Goal: Information Seeking & Learning: Learn about a topic

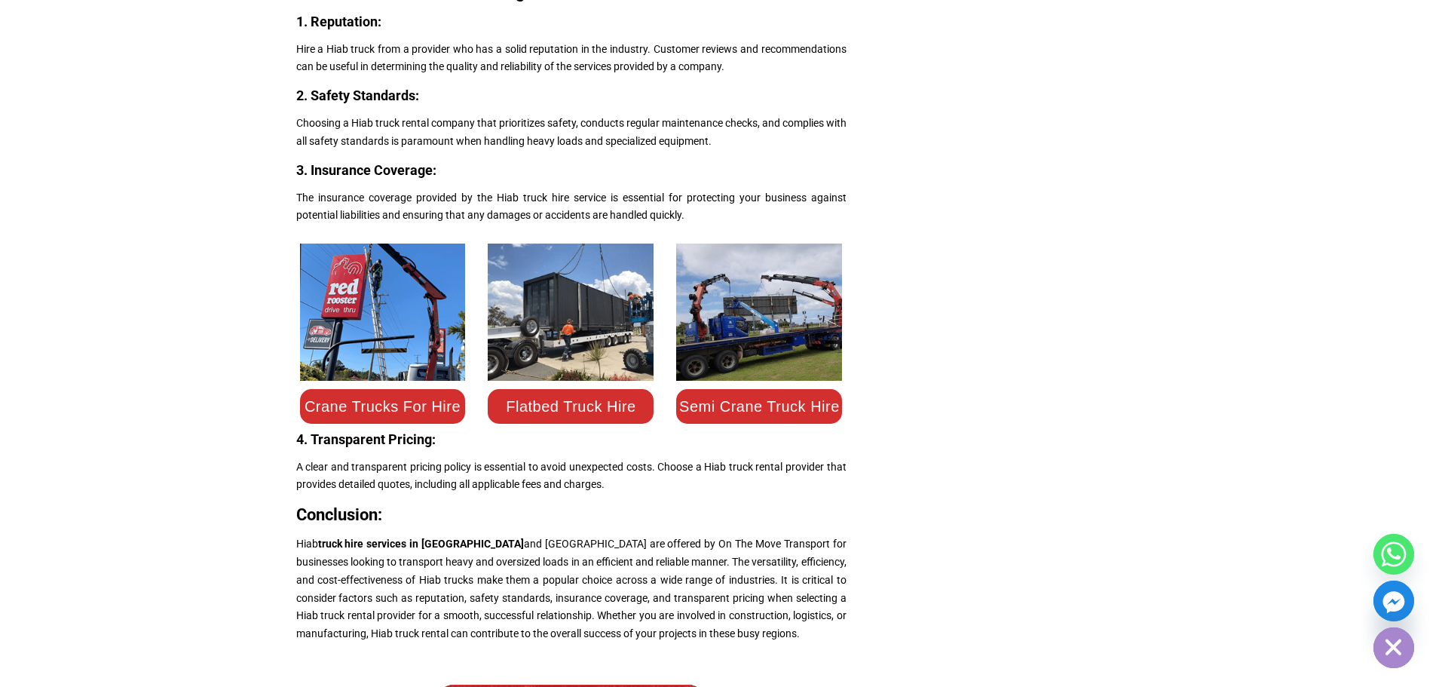
scroll to position [1881, 0]
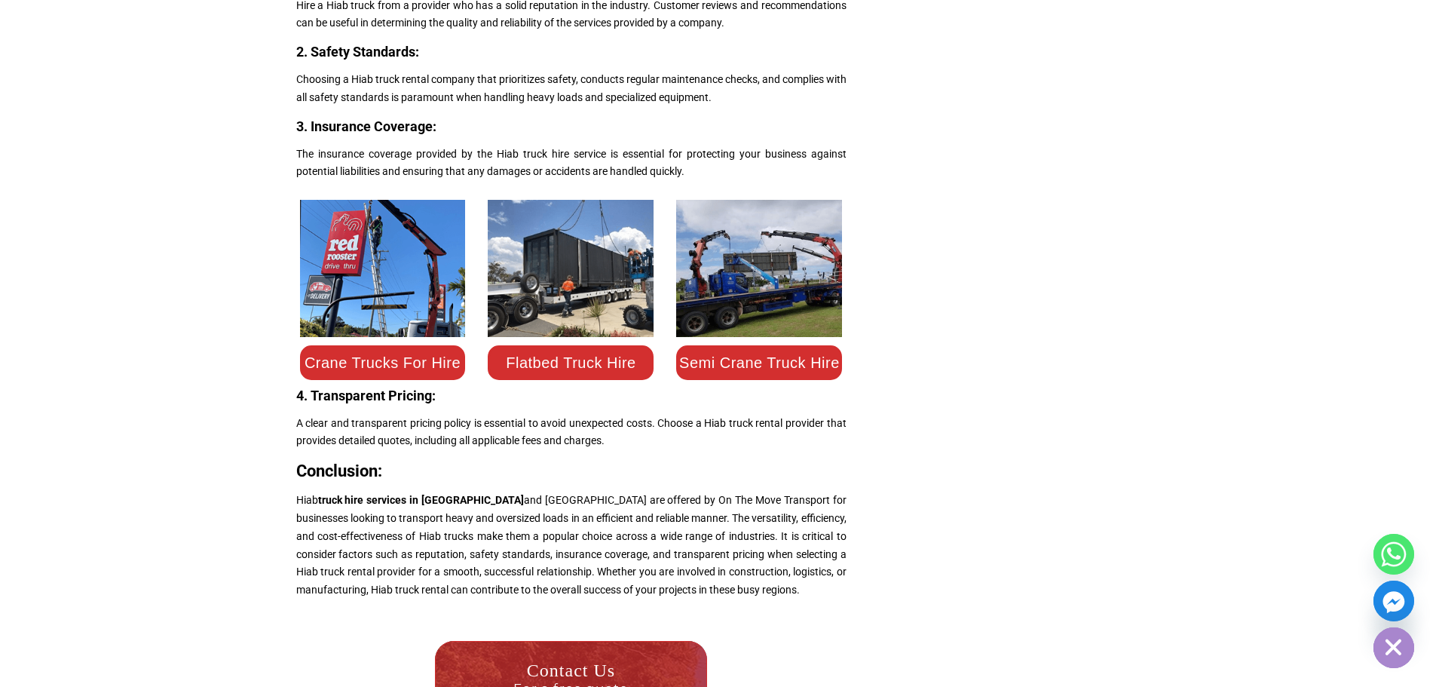
click at [391, 371] on link "Crane Trucks For Hire" at bounding box center [382, 362] width 156 height 17
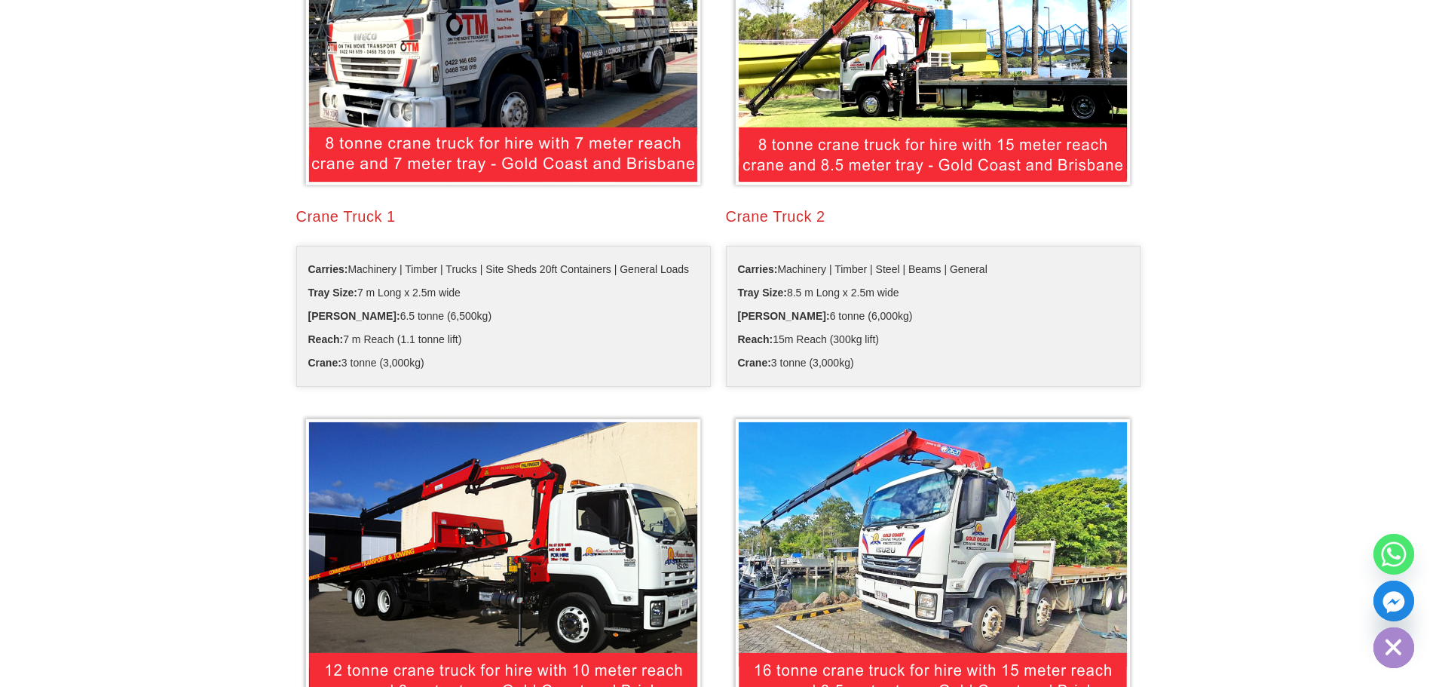
scroll to position [603, 0]
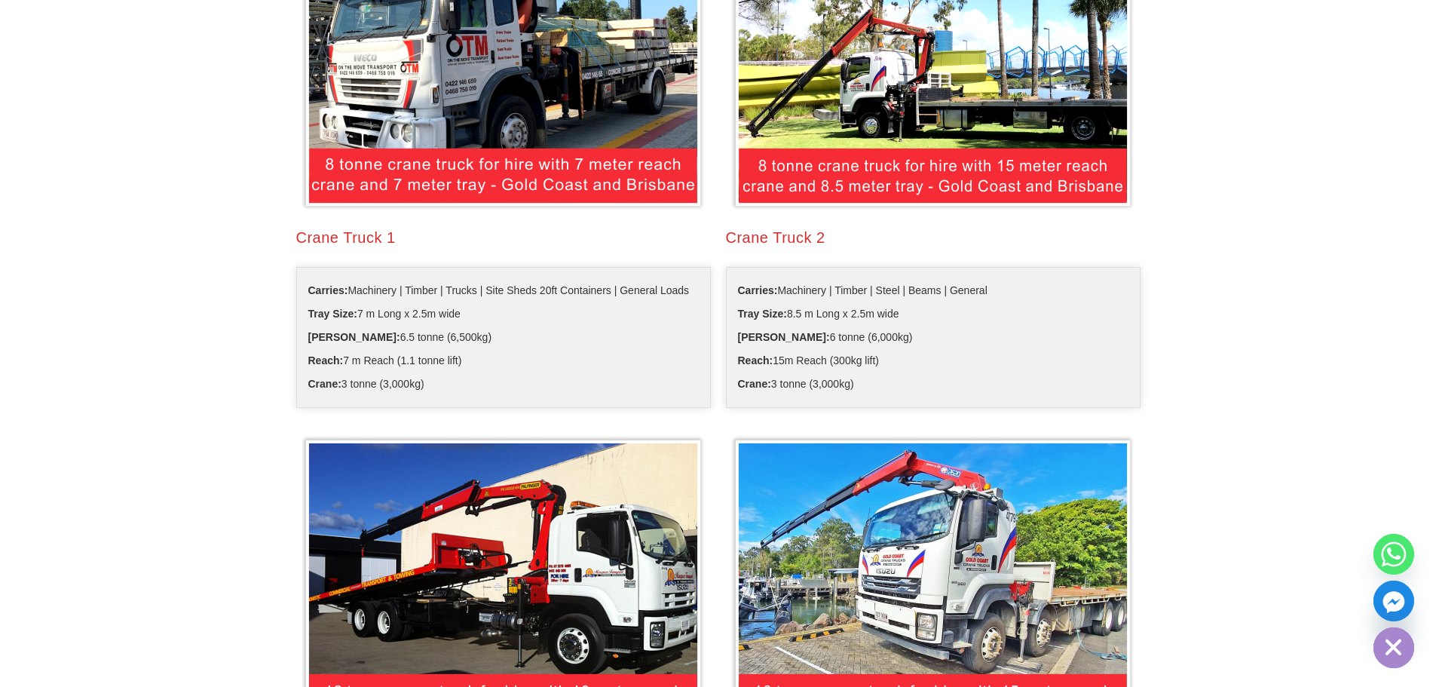
click at [405, 177] on img at bounding box center [503, 60] width 406 height 303
click at [343, 263] on div "Crane Truck 1 Carries: Machinery | Timber | Trucks | Site Sheds 20ft Containers…" at bounding box center [504, 160] width 430 height 518
click at [357, 236] on h2 "Crane Truck 1" at bounding box center [503, 237] width 414 height 21
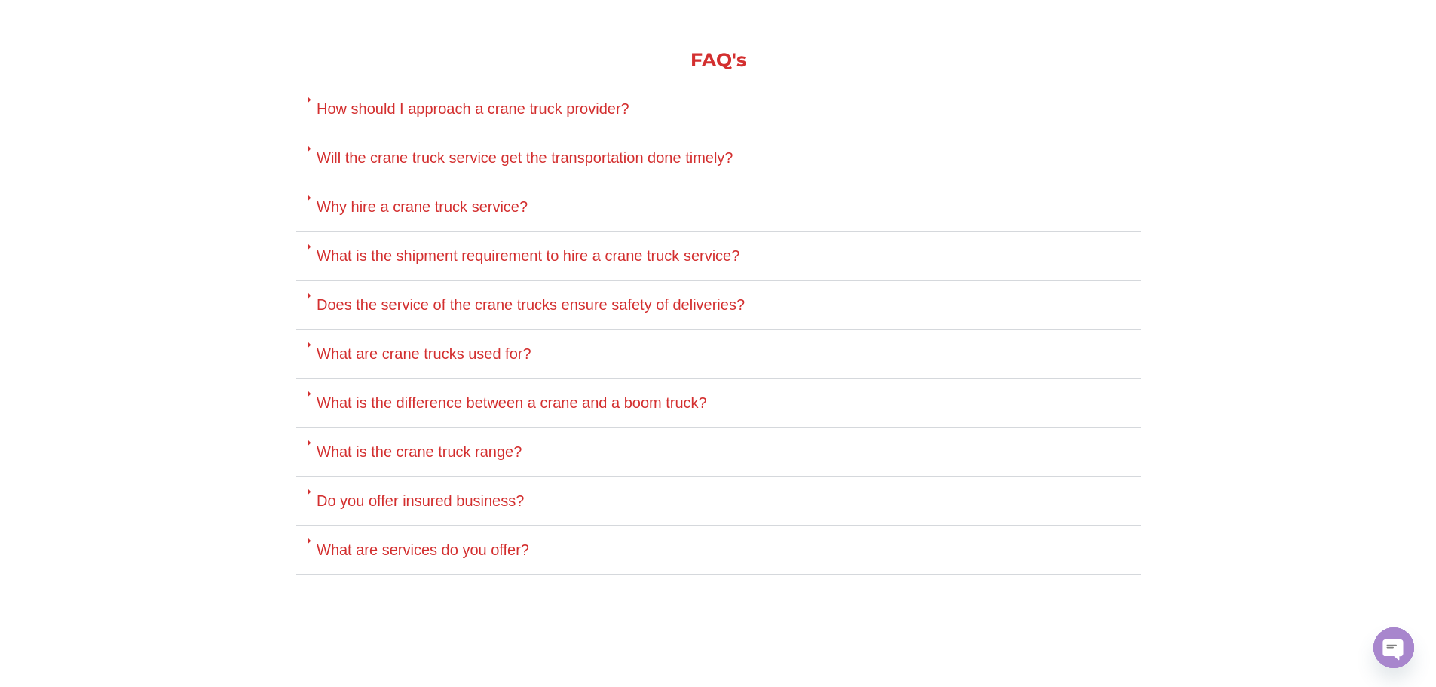
scroll to position [5350, 0]
